Goal: Check status: Check status

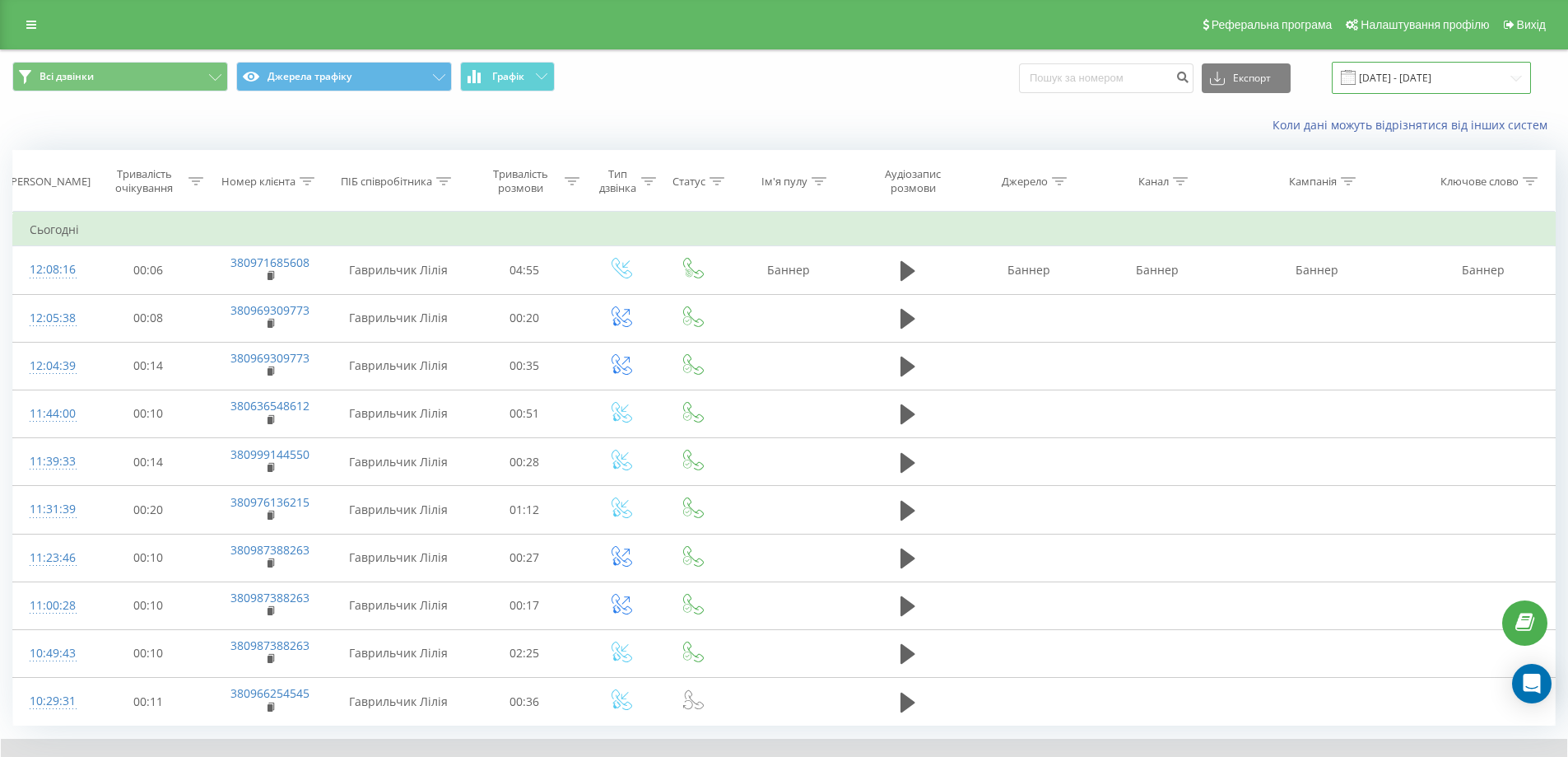
click at [1392, 80] on input "[DATE] - [DATE]" at bounding box center [1431, 77] width 199 height 32
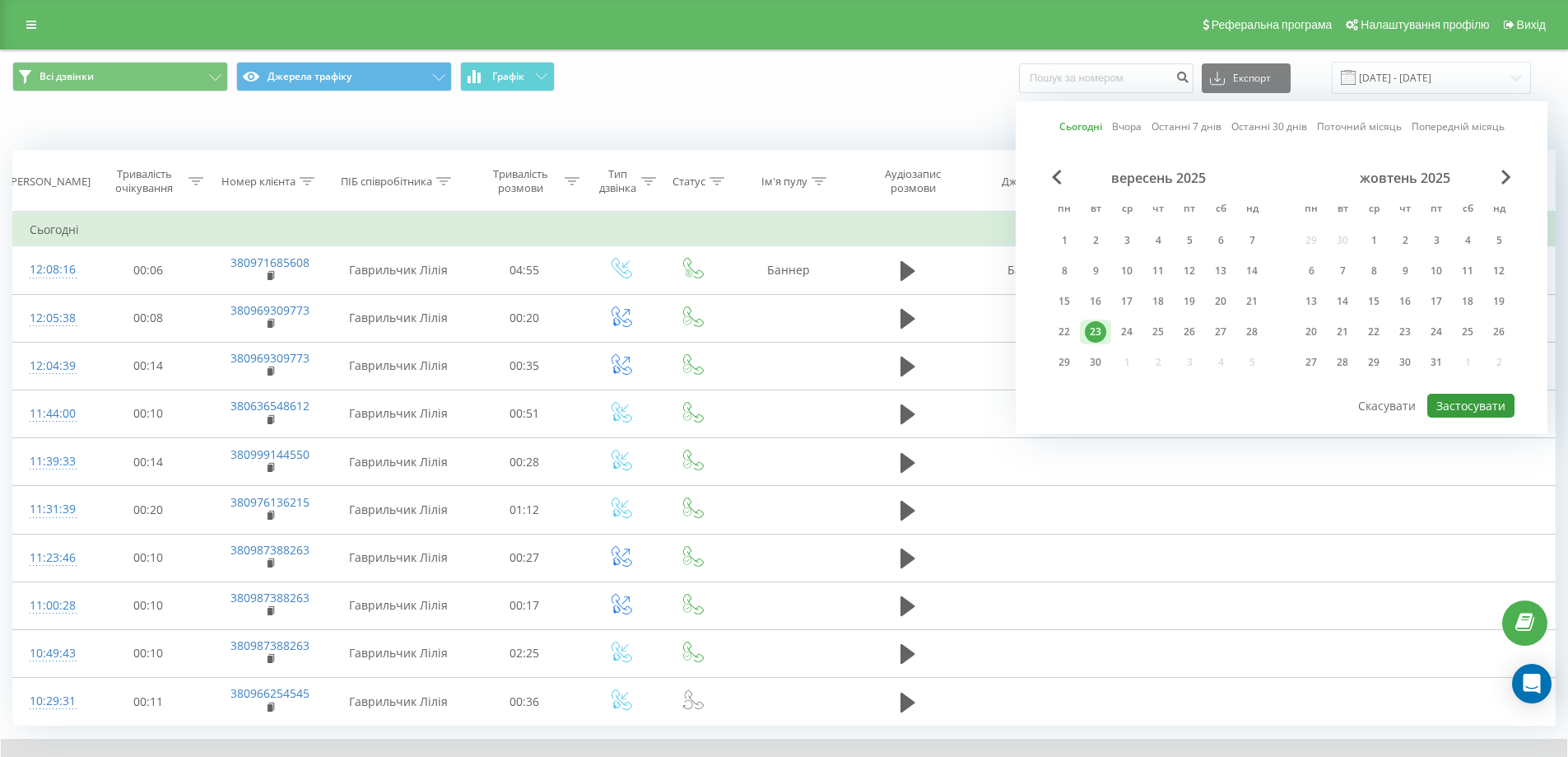
click at [1471, 405] on button "Застосувати" at bounding box center [1470, 406] width 87 height 23
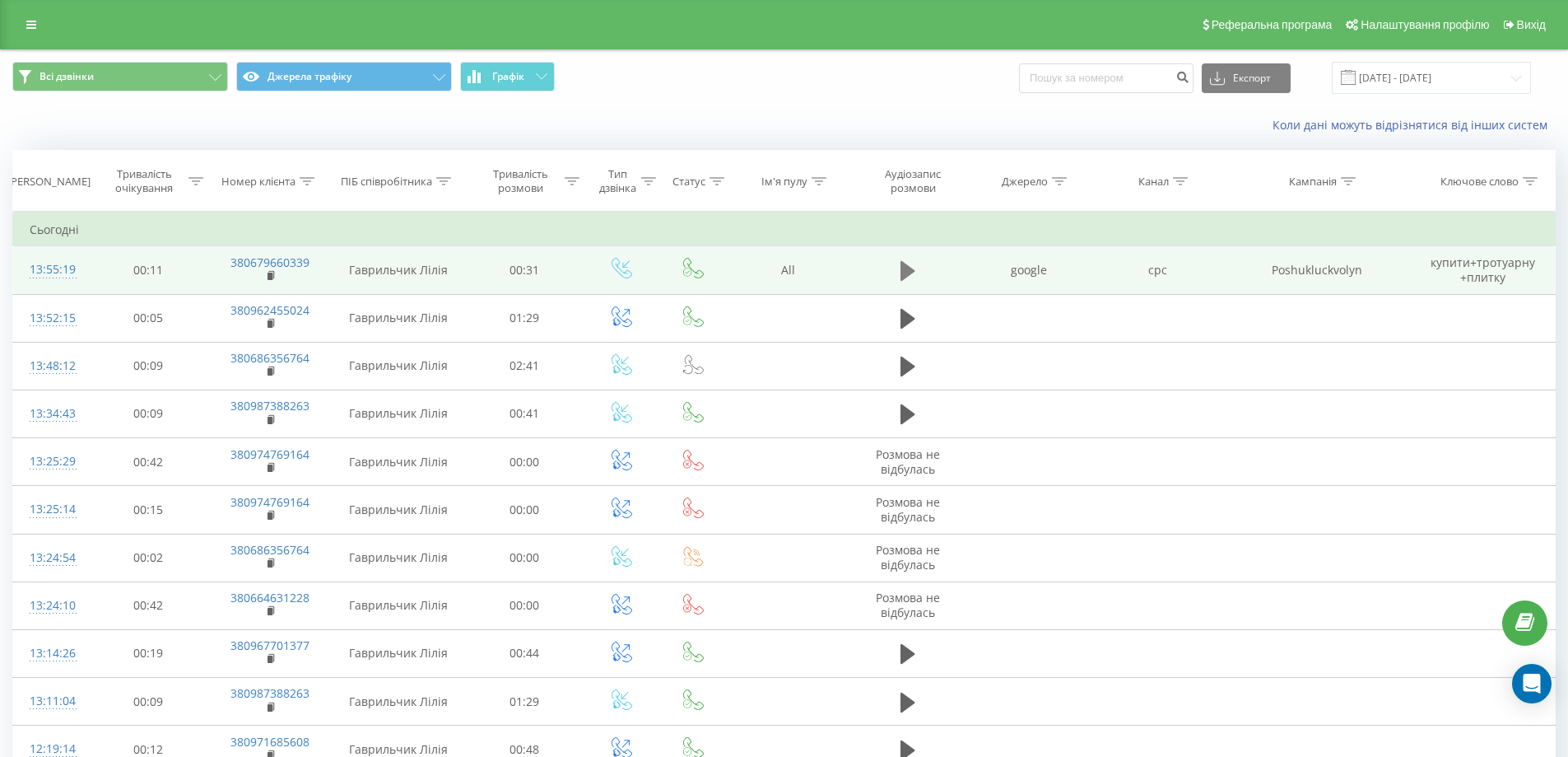
click at [909, 271] on icon at bounding box center [908, 271] width 15 height 20
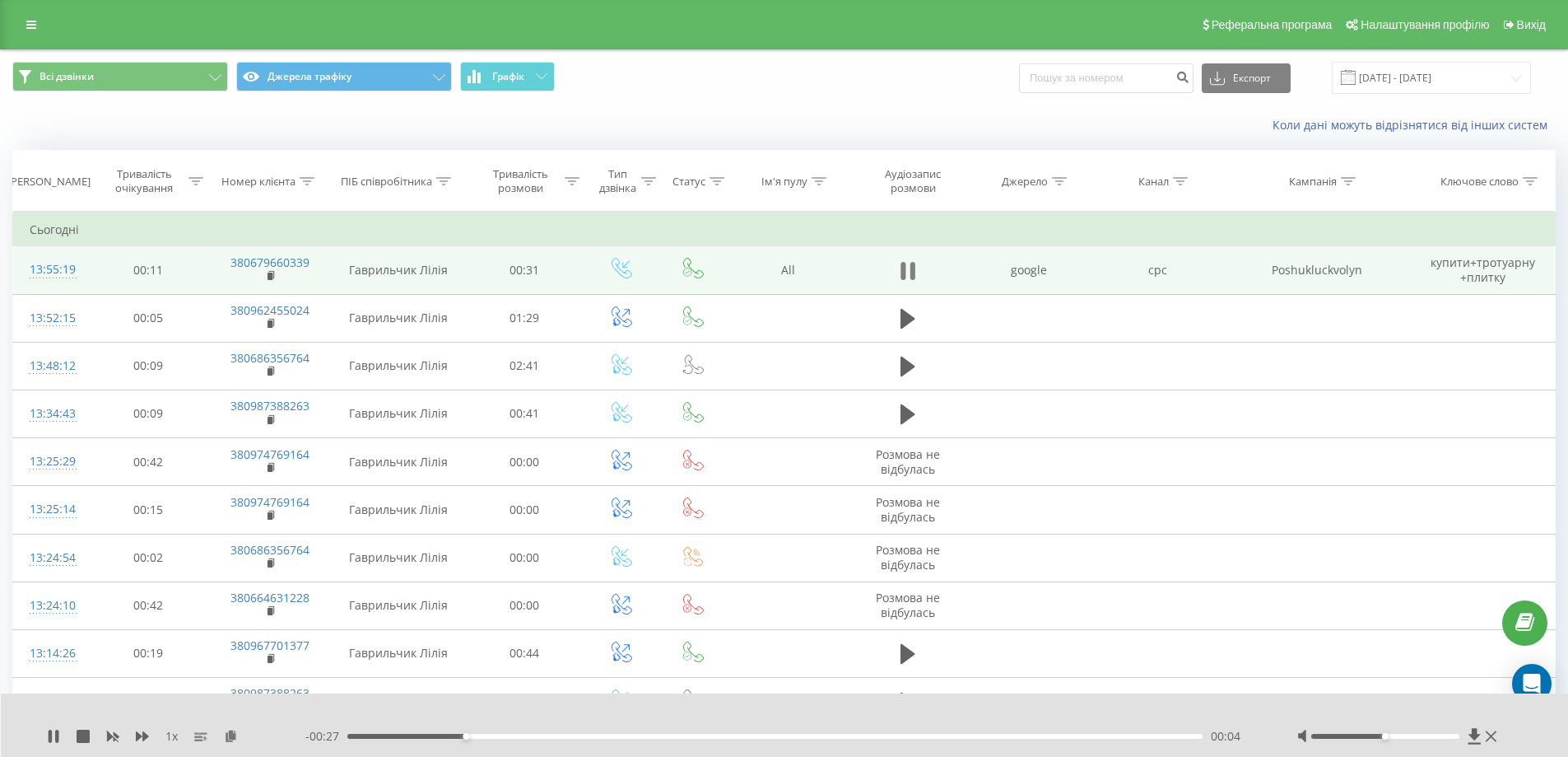
click at [907, 265] on icon at bounding box center [908, 271] width 15 height 23
click at [1110, 79] on input at bounding box center [1106, 78] width 175 height 29
click at [1509, 82] on input "[DATE] - [DATE]" at bounding box center [1431, 77] width 199 height 32
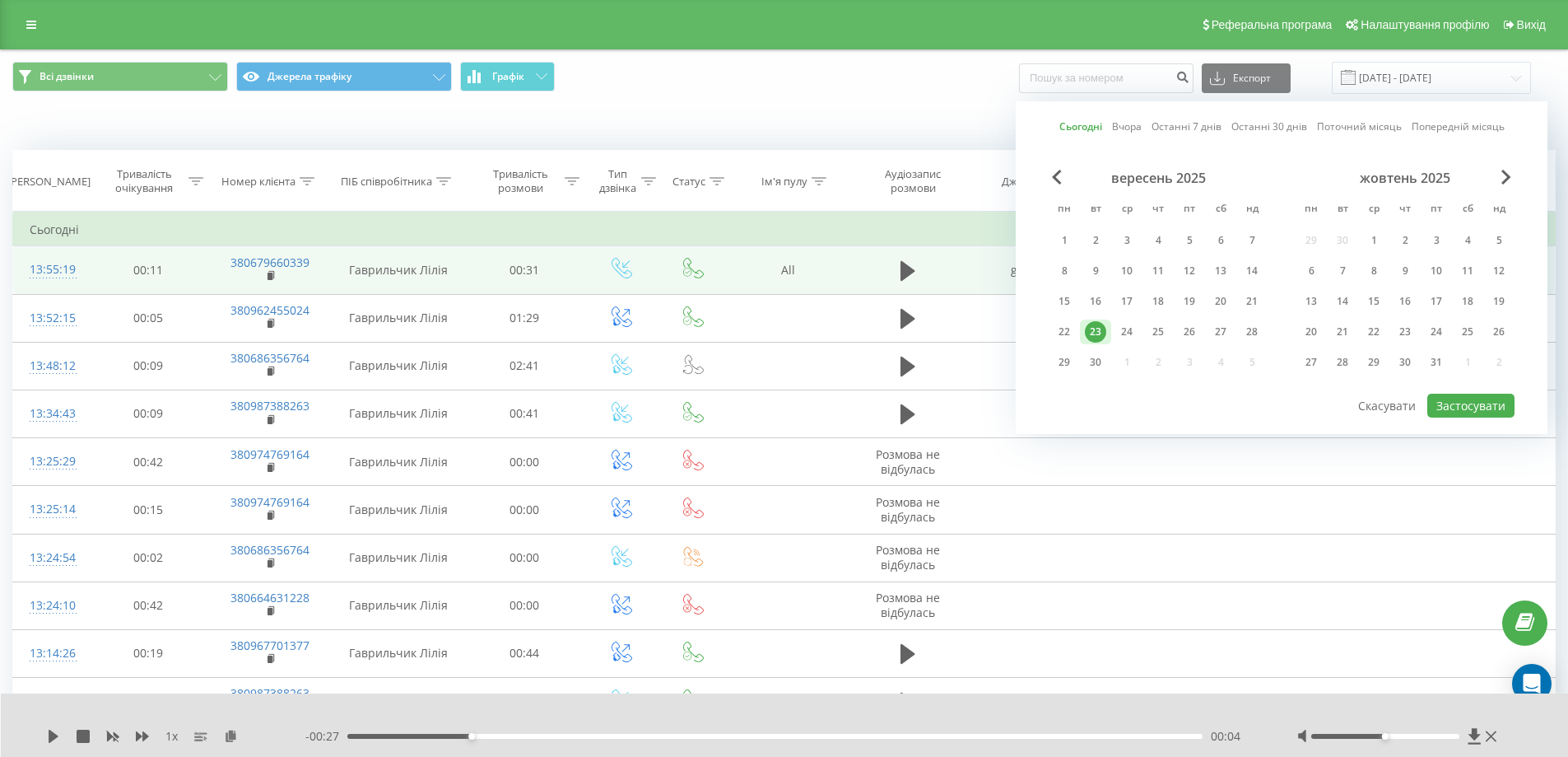
click at [1354, 130] on link "Поточний місяць" at bounding box center [1359, 127] width 85 height 16
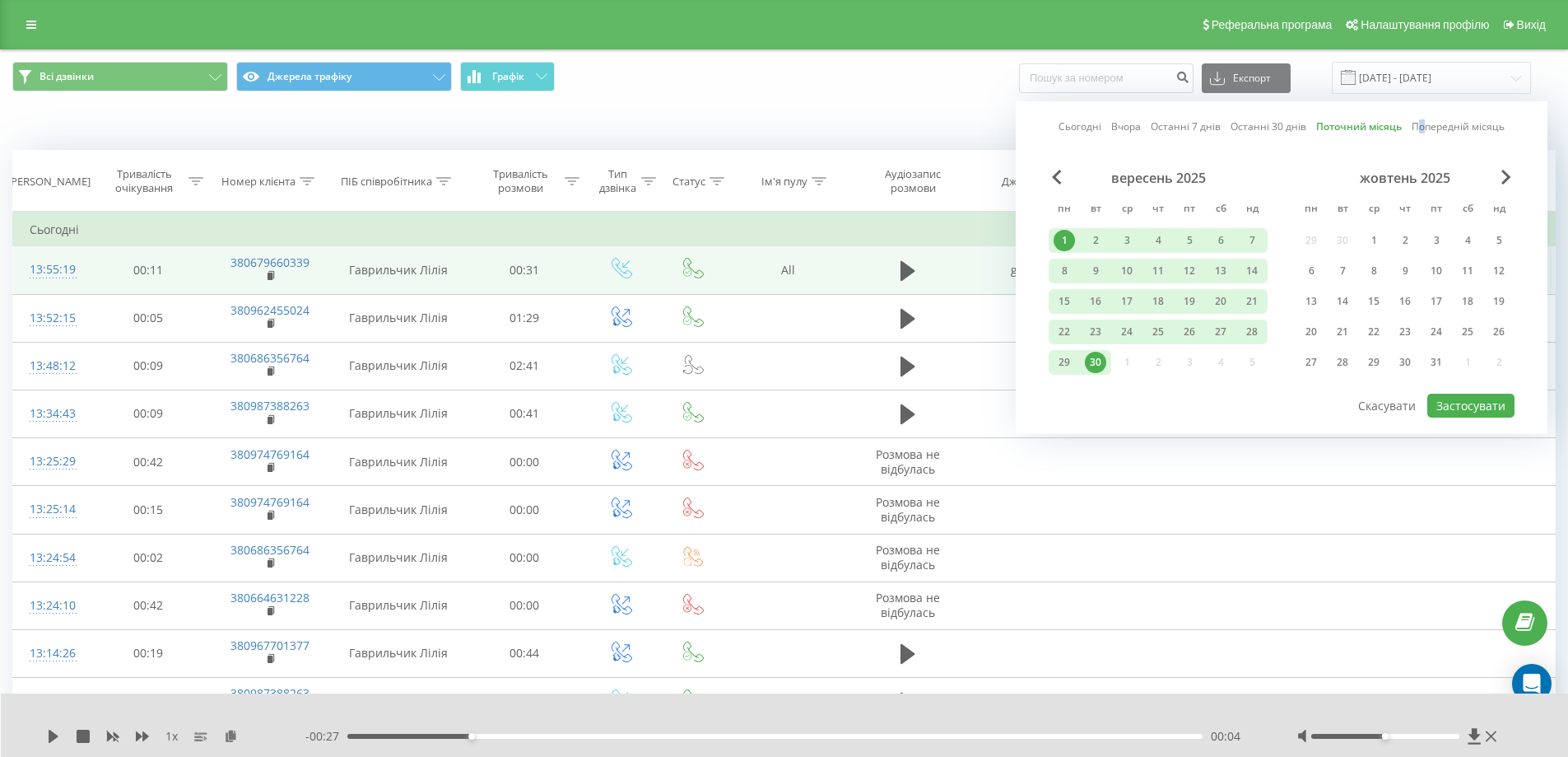
click at [1422, 126] on link "Попередній місяць" at bounding box center [1458, 127] width 93 height 16
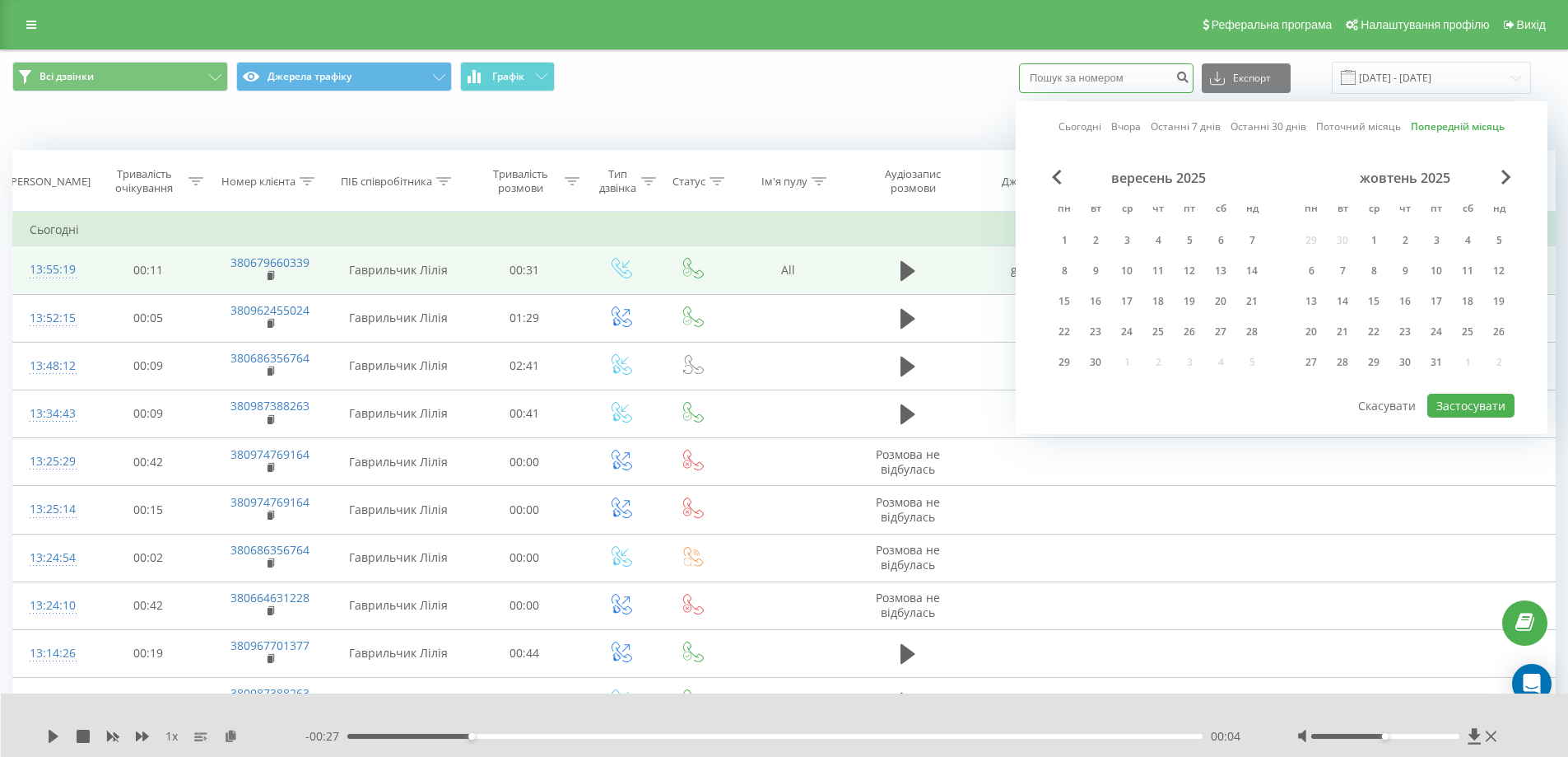
click at [1130, 78] on input at bounding box center [1106, 78] width 175 height 29
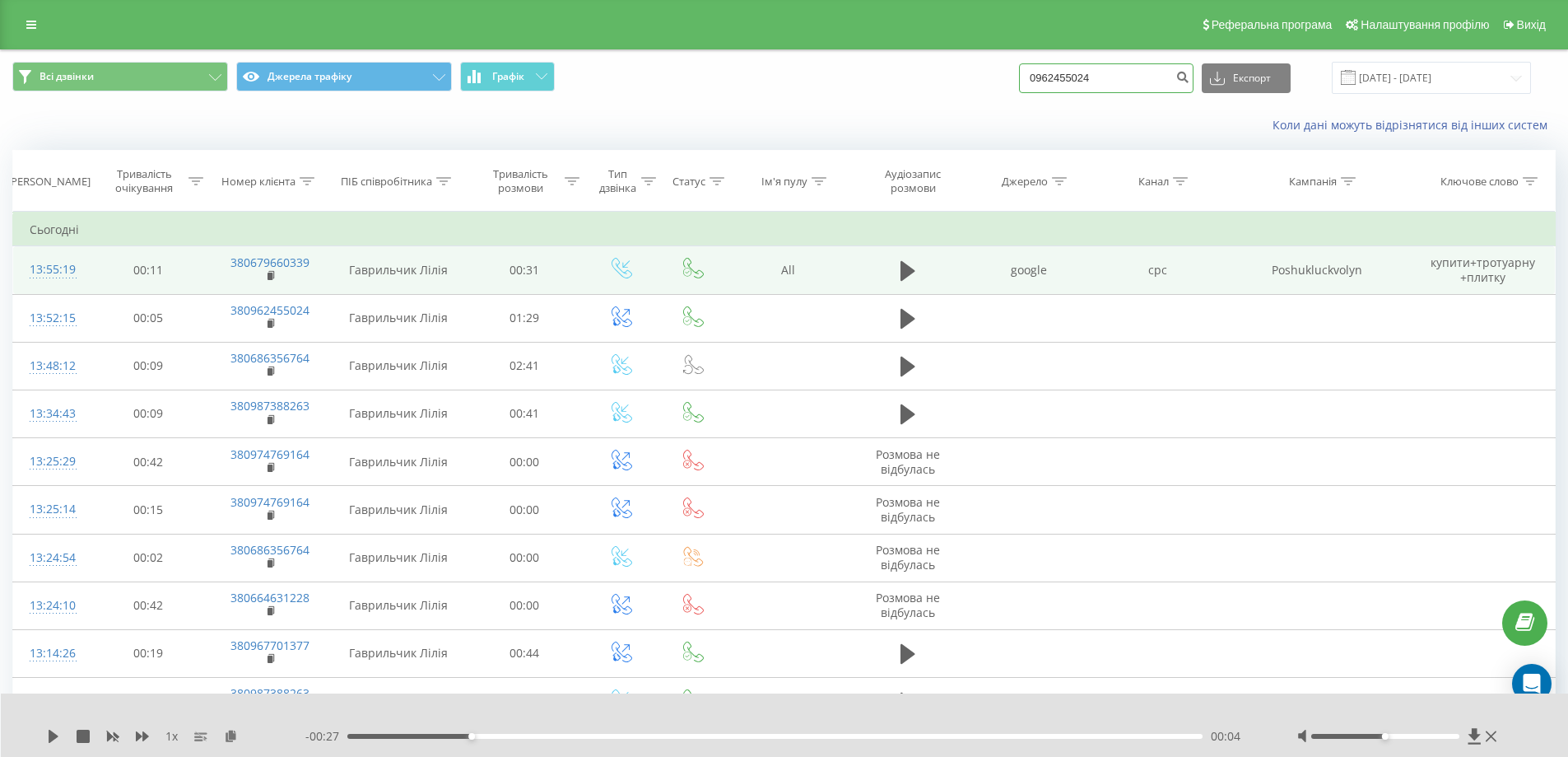
type input "0962455024"
click at [1190, 80] on icon "submit" at bounding box center [1182, 75] width 14 height 10
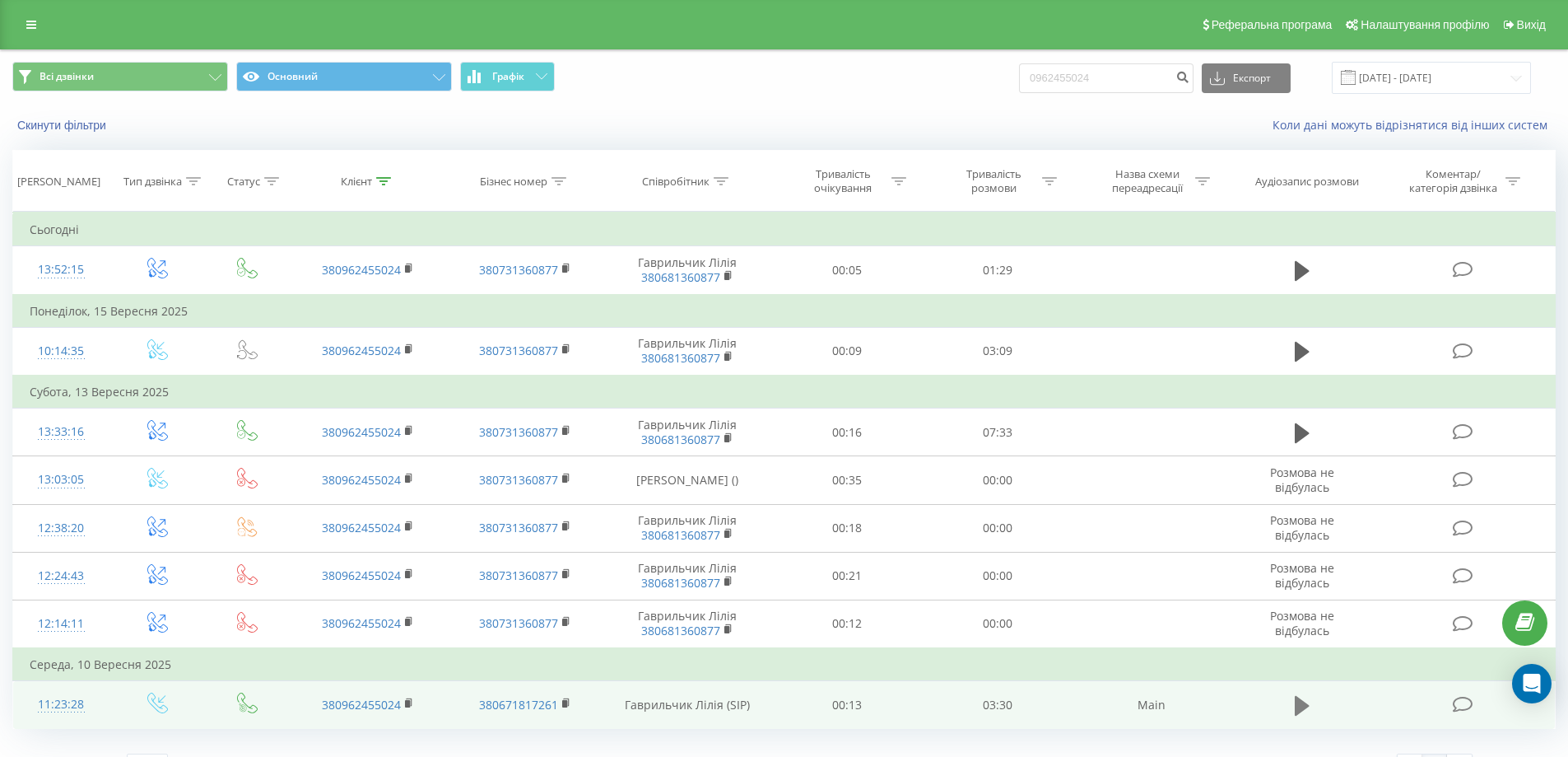
click at [1306, 705] on icon at bounding box center [1302, 705] width 15 height 20
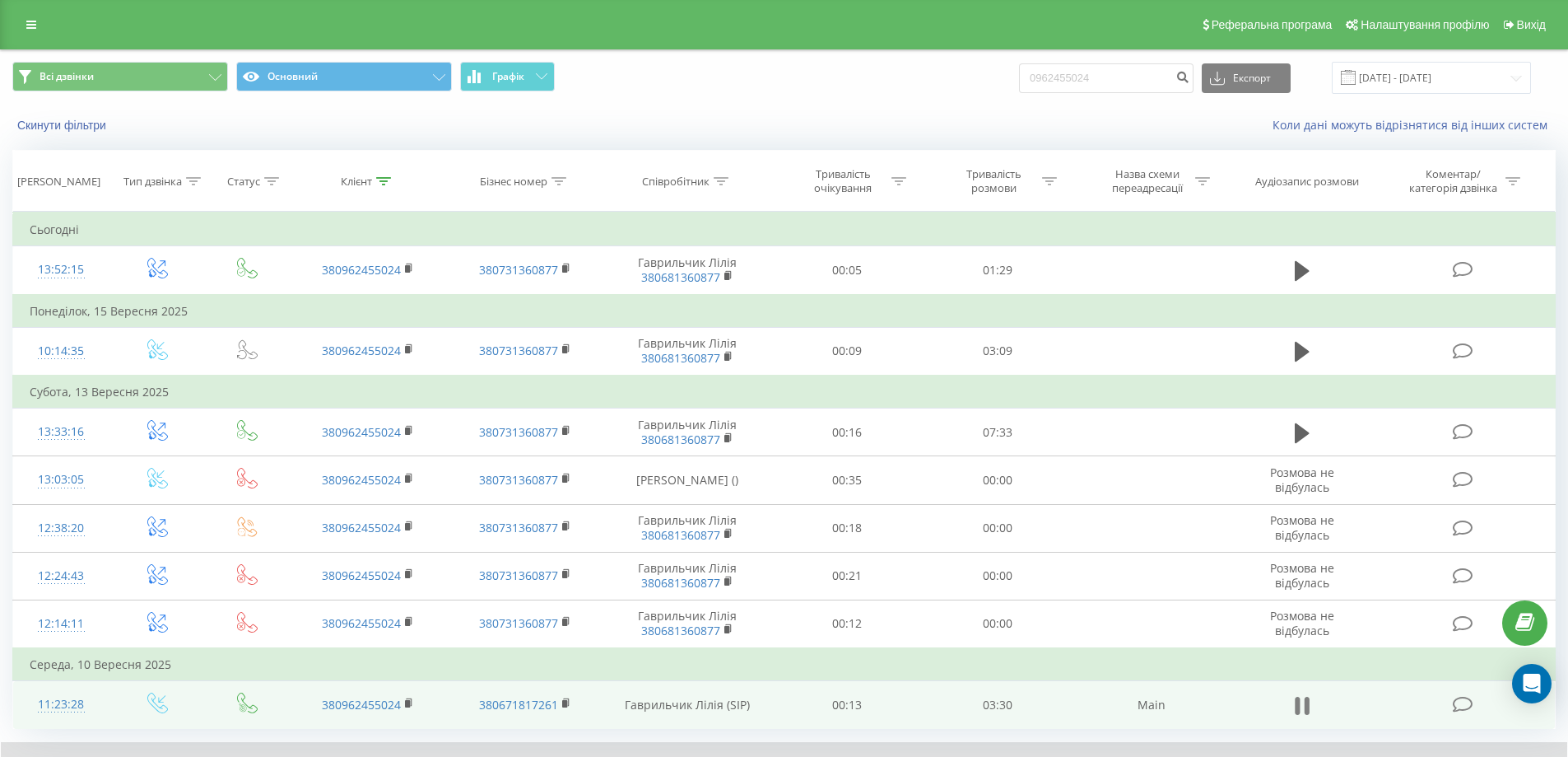
click at [1309, 706] on icon at bounding box center [1306, 705] width 5 height 19
click at [441, 79] on icon at bounding box center [439, 77] width 13 height 7
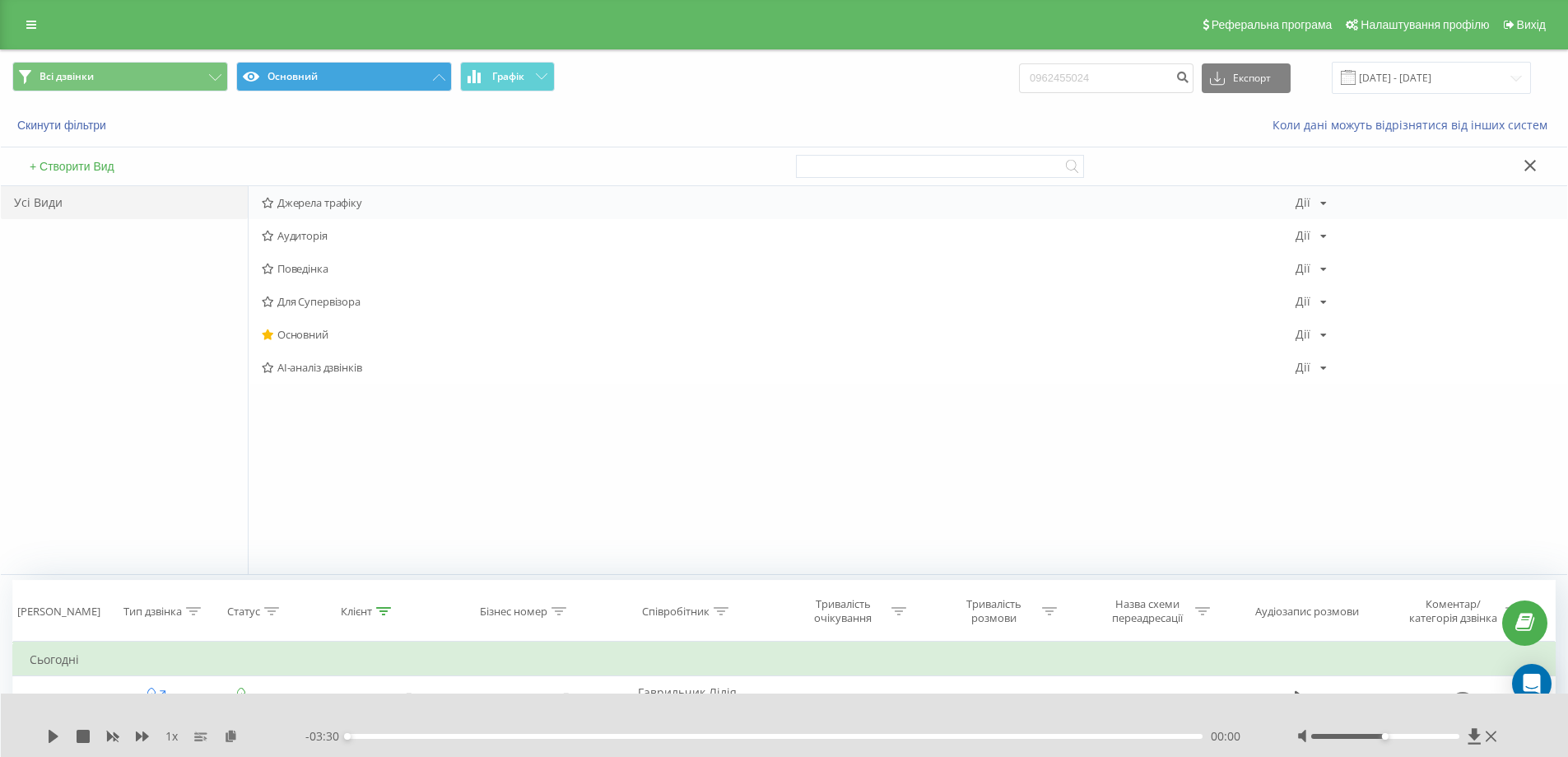
click at [320, 204] on span "Джерела трафіку" at bounding box center [778, 203] width 1034 height 12
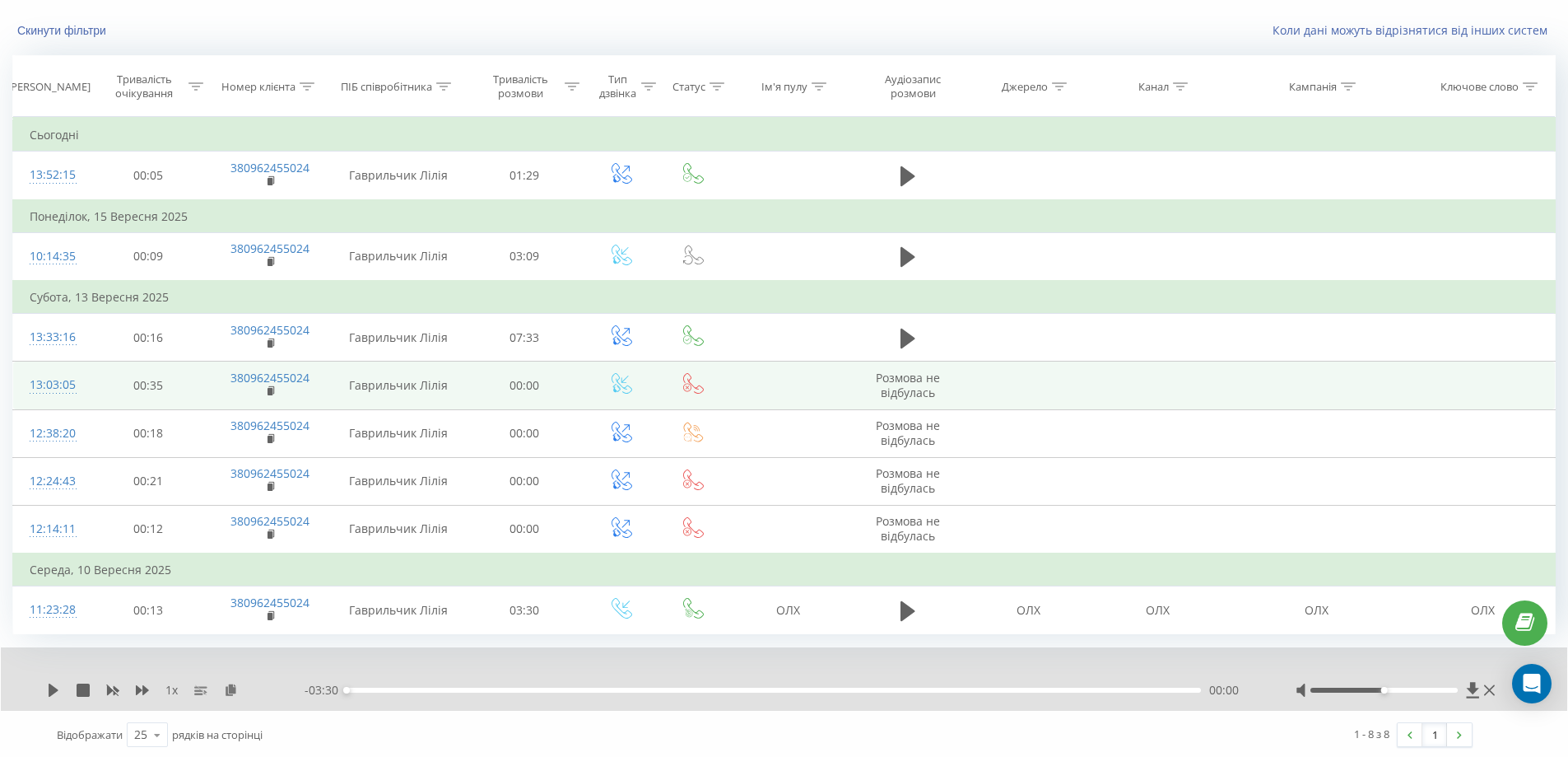
scroll to position [98, 0]
